Goal: Task Accomplishment & Management: Manage account settings

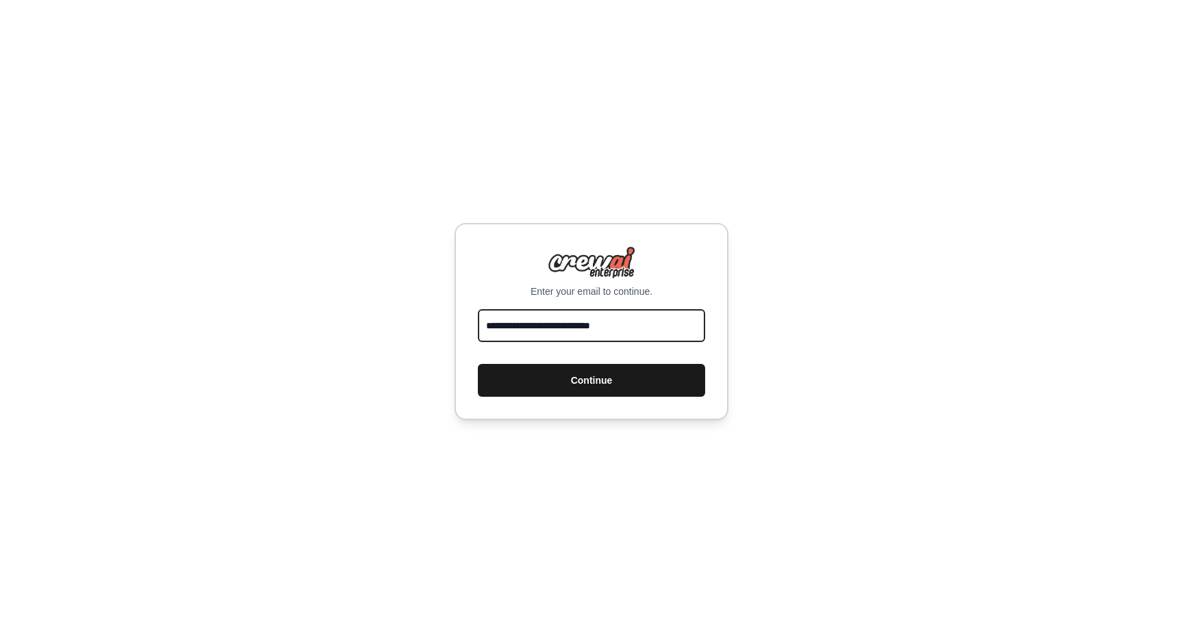
type input "**********"
click at [653, 387] on button "Continue" at bounding box center [591, 380] width 227 height 33
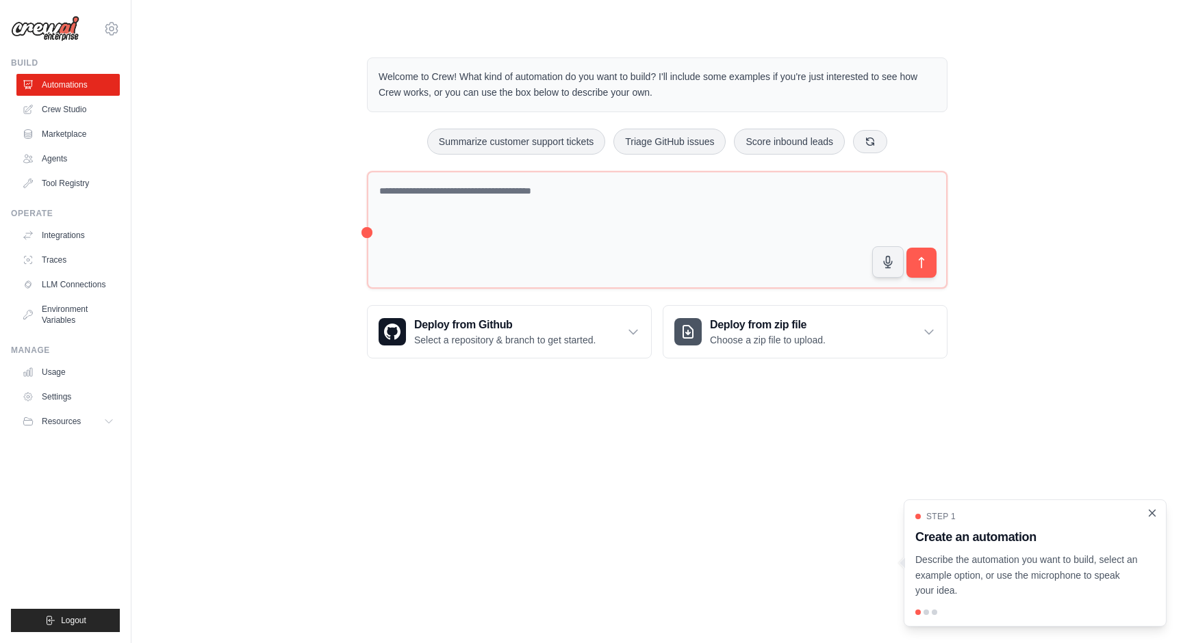
click at [1152, 517] on icon "Close walkthrough" at bounding box center [1152, 513] width 12 height 12
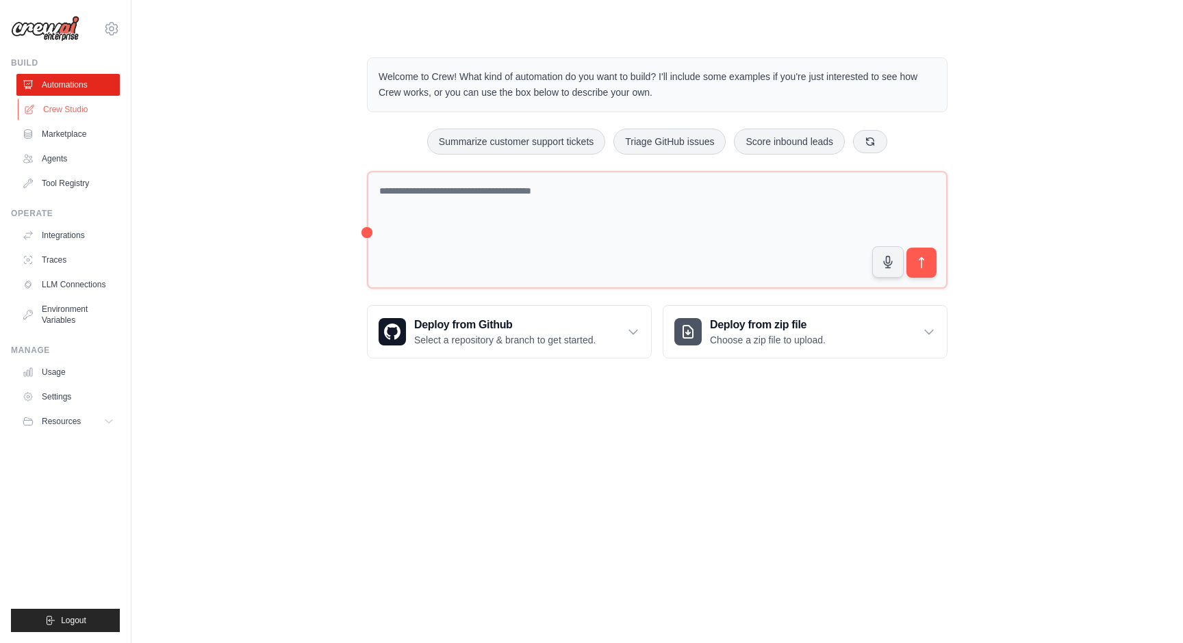
click at [73, 109] on link "Crew Studio" at bounding box center [69, 110] width 103 height 22
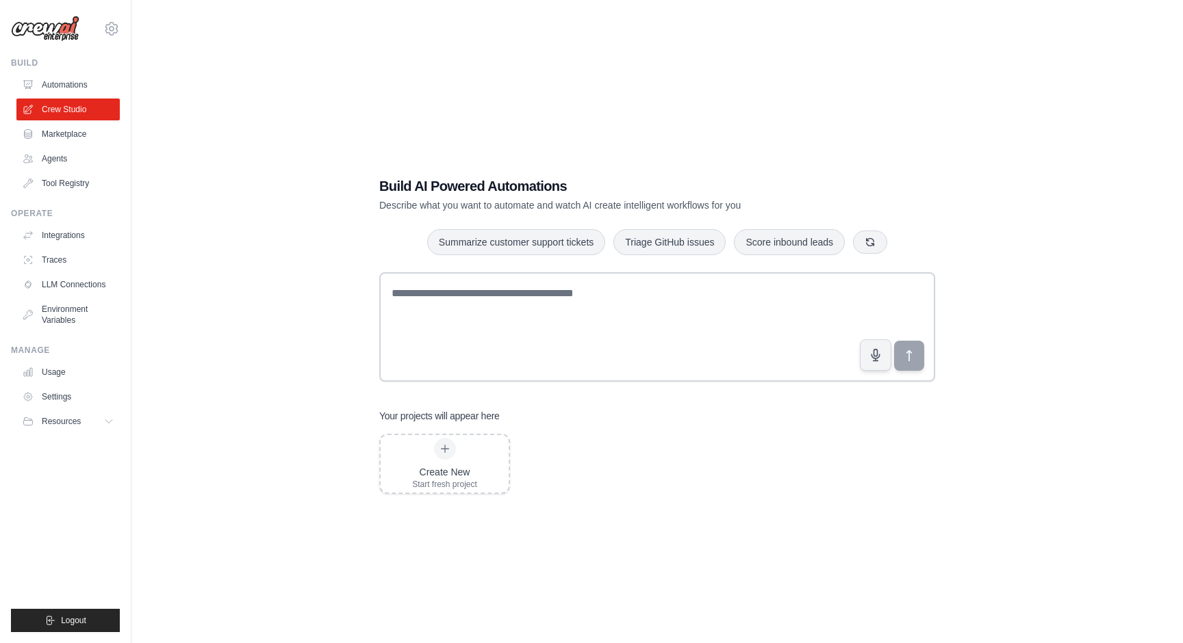
click at [66, 133] on link "Marketplace" at bounding box center [67, 134] width 103 height 22
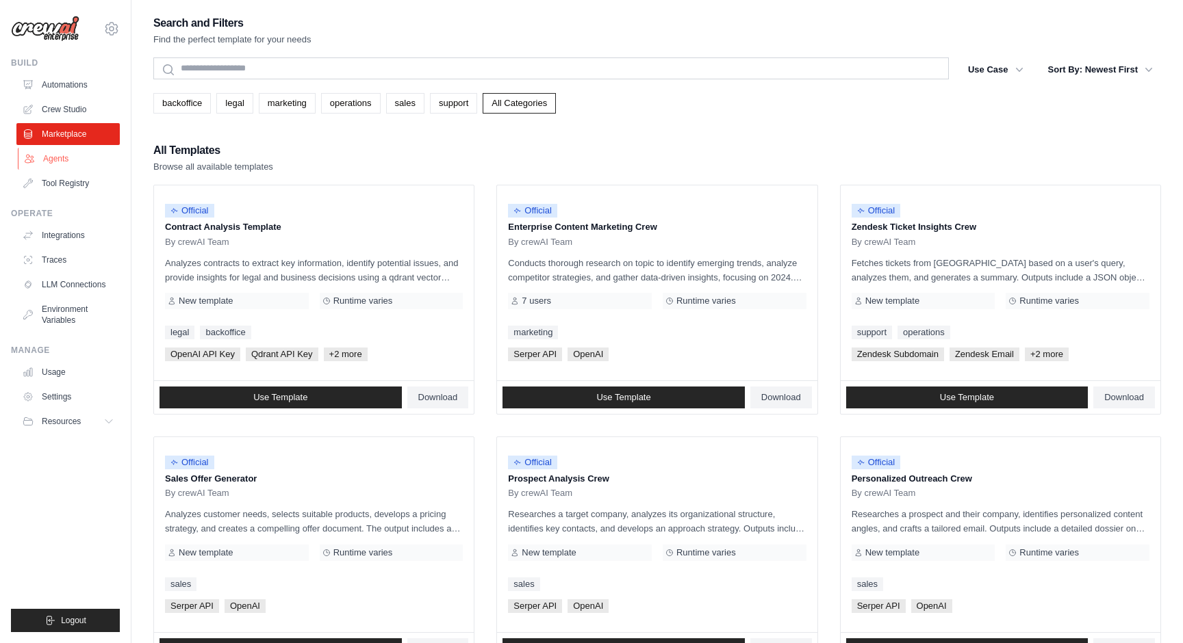
click at [60, 163] on link "Agents" at bounding box center [69, 159] width 103 height 22
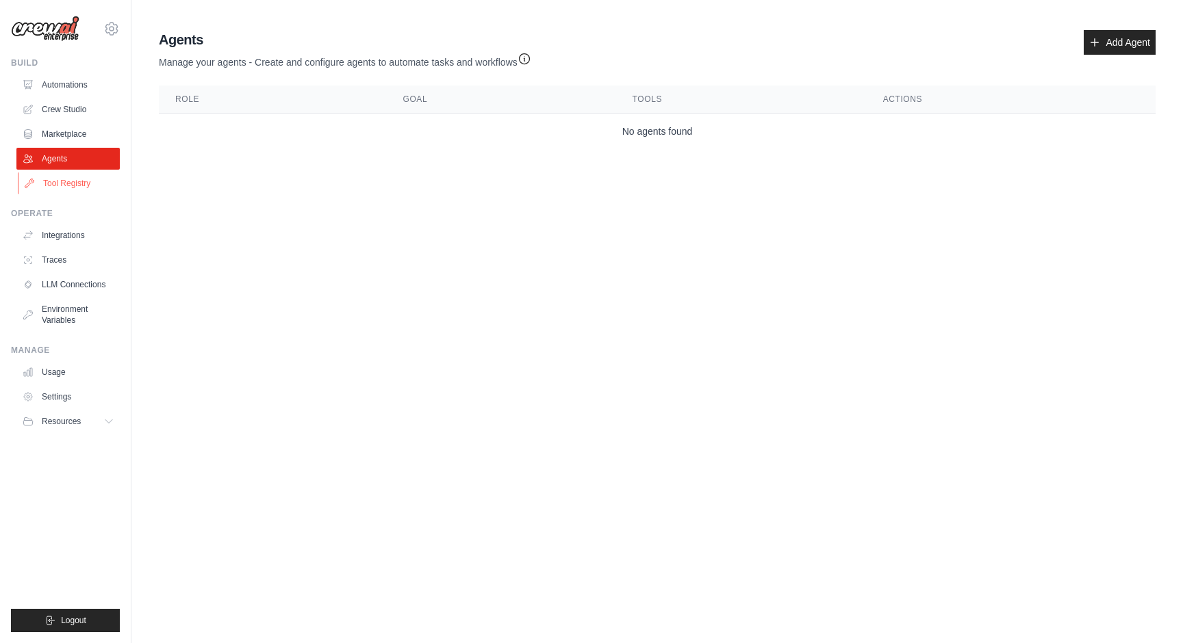
click at [58, 179] on link "Tool Registry" at bounding box center [69, 183] width 103 height 22
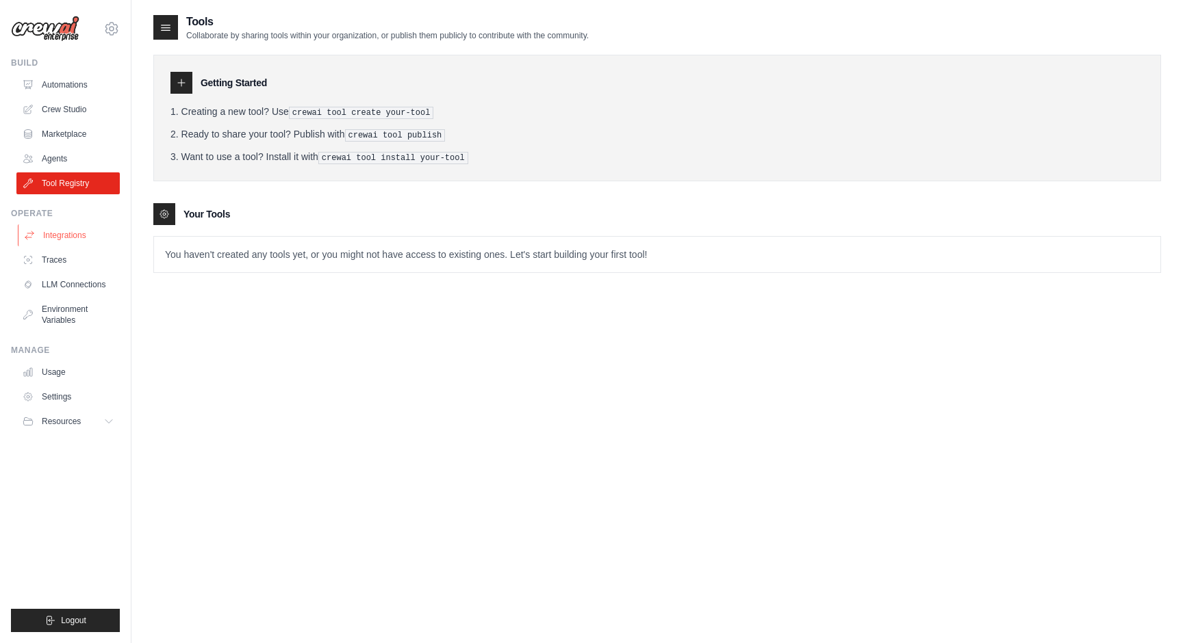
click at [53, 235] on link "Integrations" at bounding box center [69, 235] width 103 height 22
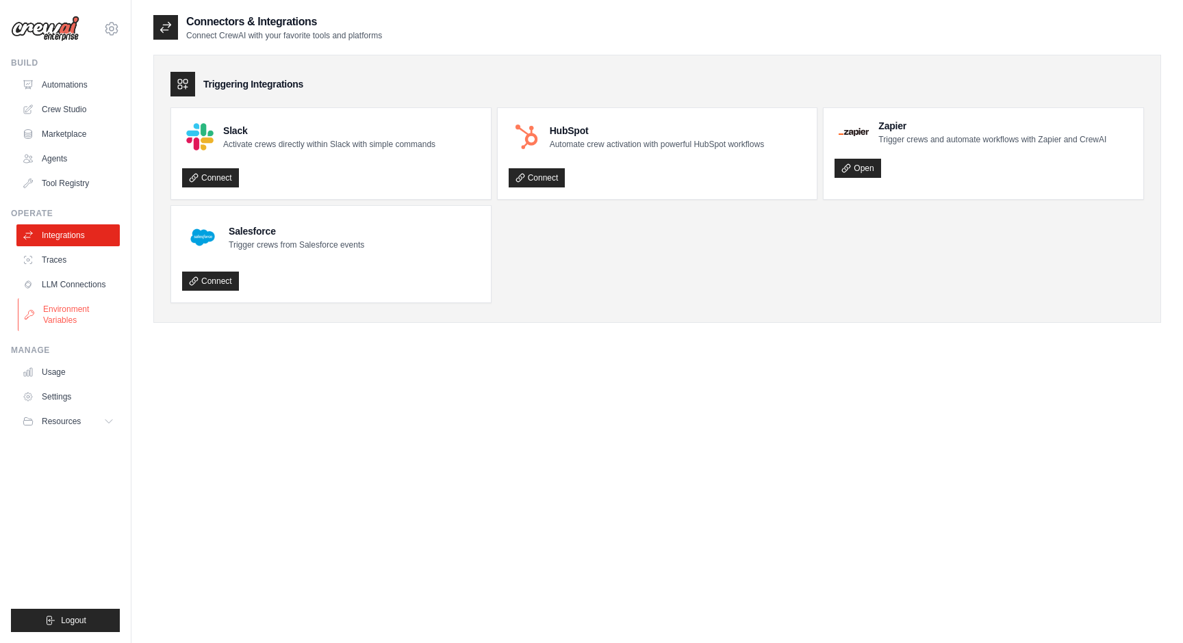
click at [70, 307] on link "Environment Variables" at bounding box center [69, 314] width 103 height 33
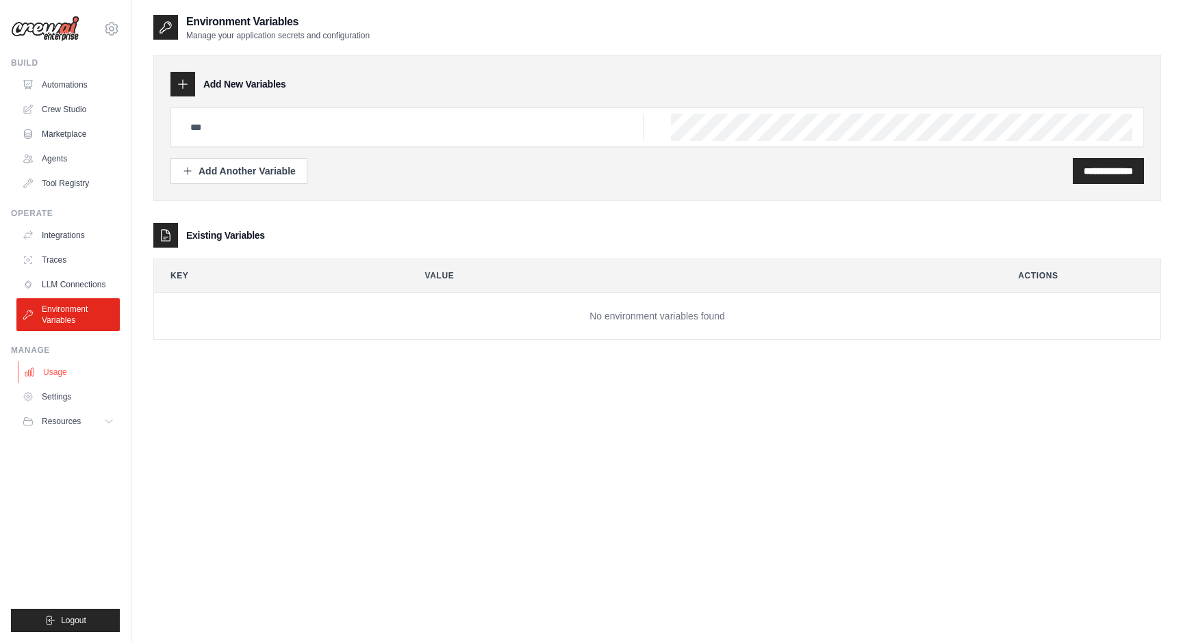
click at [66, 372] on link "Usage" at bounding box center [69, 372] width 103 height 22
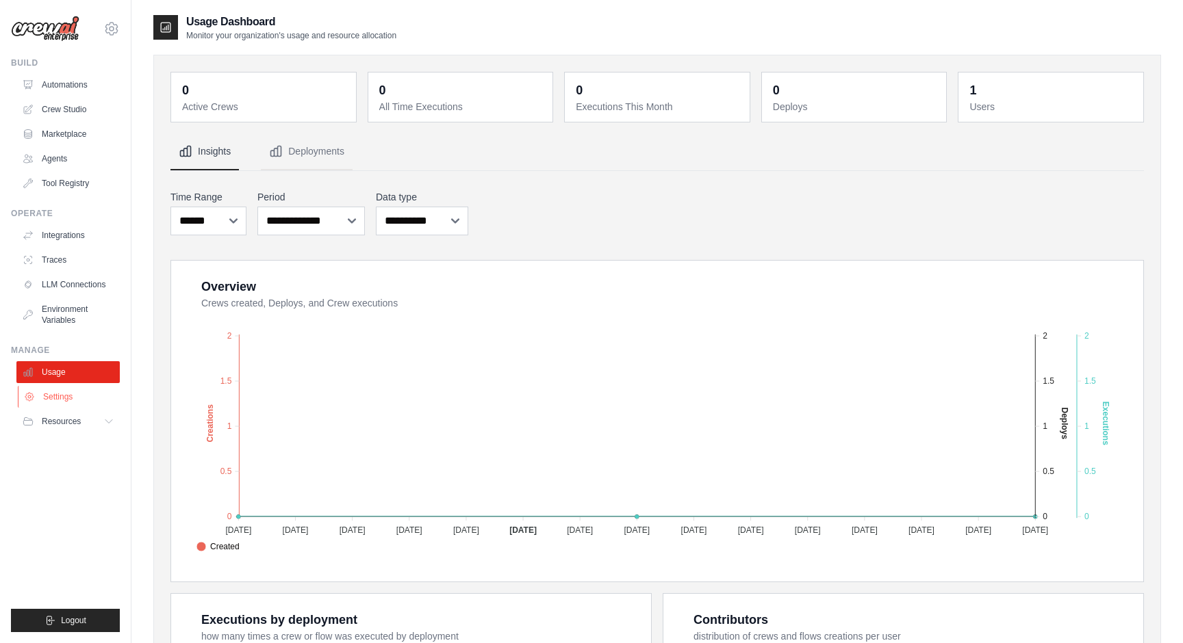
click at [64, 397] on link "Settings" at bounding box center [69, 397] width 103 height 22
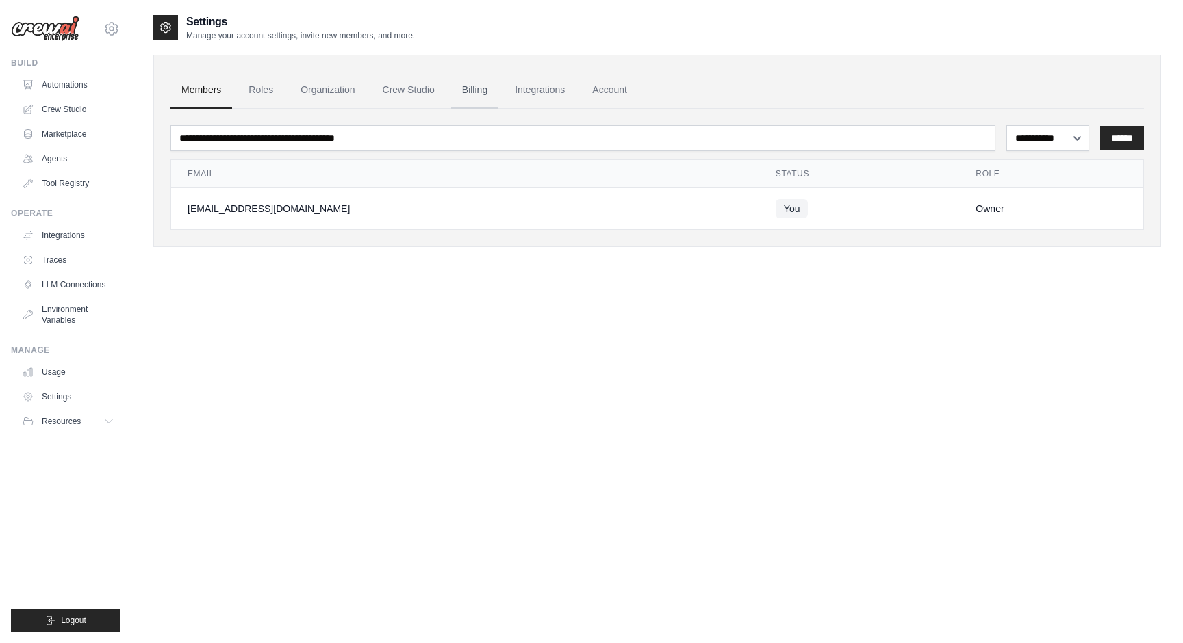
click at [473, 90] on link "Billing" at bounding box center [474, 90] width 47 height 37
